Goal: Navigation & Orientation: Find specific page/section

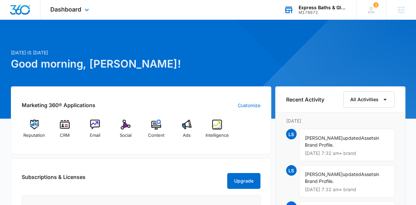
click at [296, 9] on div "Express Baths & Glass M178672 Your Accounts View All" at bounding box center [315, 9] width 82 height 19
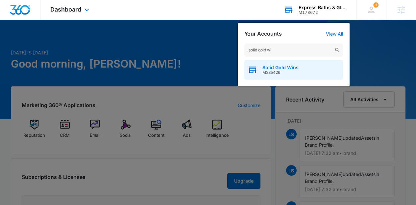
type input "solid gold wi"
click at [277, 75] on div "Solid Gold Wins M335426" at bounding box center [293, 70] width 99 height 20
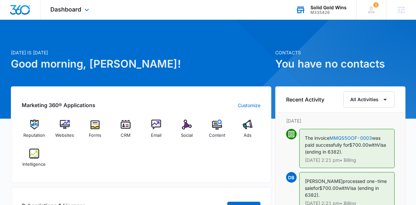
click at [74, 15] on div "Dashboard Apps Reputation Websites Forms CRM Email Social Content Ads Intellige…" at bounding box center [70, 9] width 60 height 19
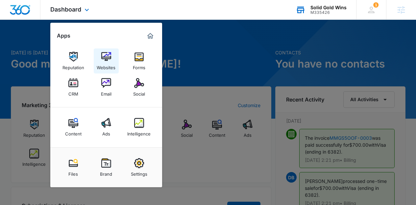
click at [98, 57] on link "Websites" at bounding box center [106, 60] width 25 height 25
